Goal: Task Accomplishment & Management: Manage account settings

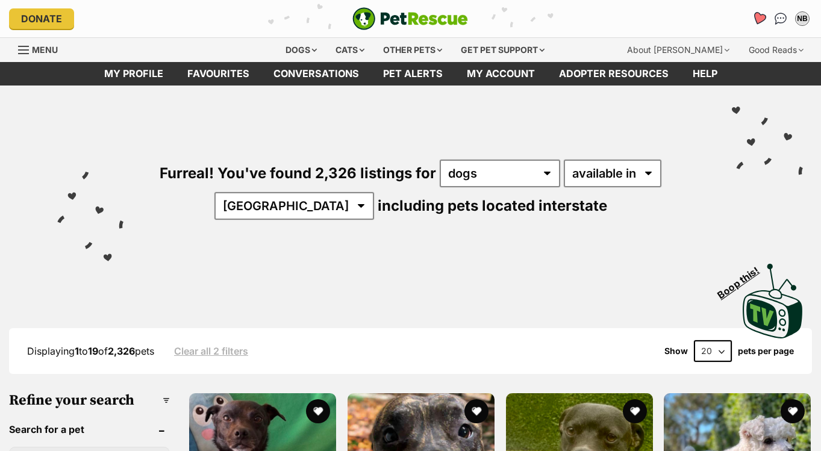
click at [754, 22] on icon "Favourites" at bounding box center [759, 19] width 16 height 16
